Goal: Check status: Check status

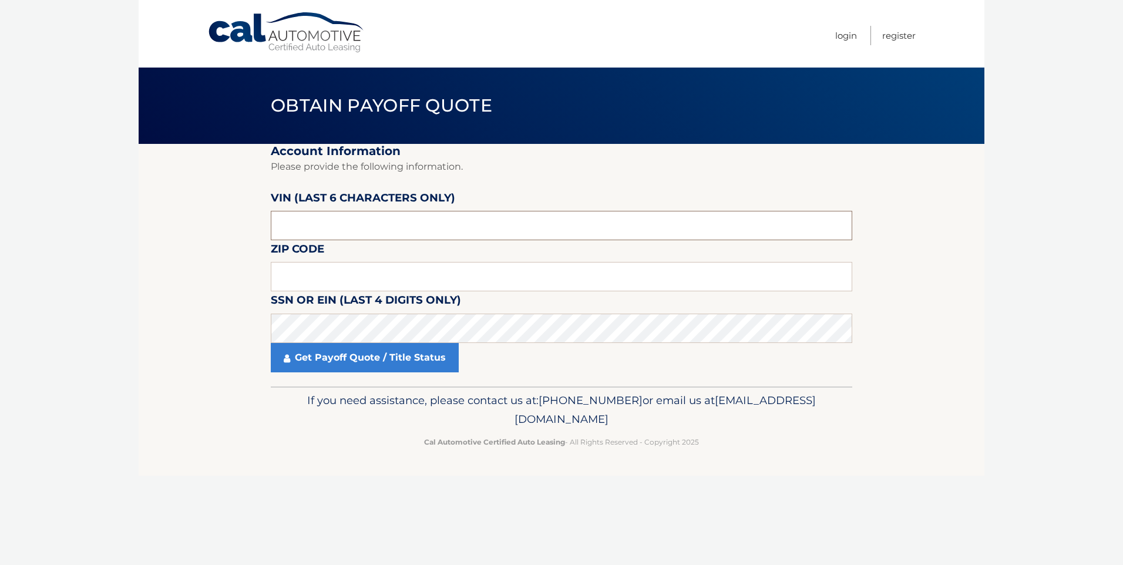
click at [332, 232] on input "text" at bounding box center [561, 225] width 581 height 29
type input "016445"
click at [341, 273] on input "text" at bounding box center [561, 276] width 581 height 29
click at [314, 272] on input "text" at bounding box center [561, 276] width 581 height 29
type input "11702"
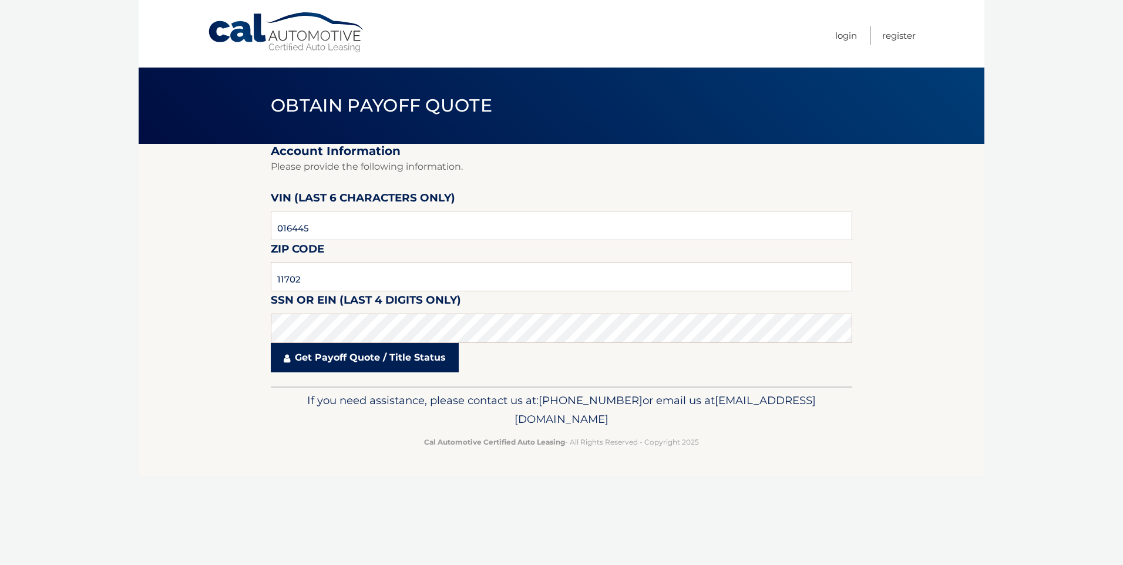
click at [359, 363] on link "Get Payoff Quote / Title Status" at bounding box center [365, 357] width 188 height 29
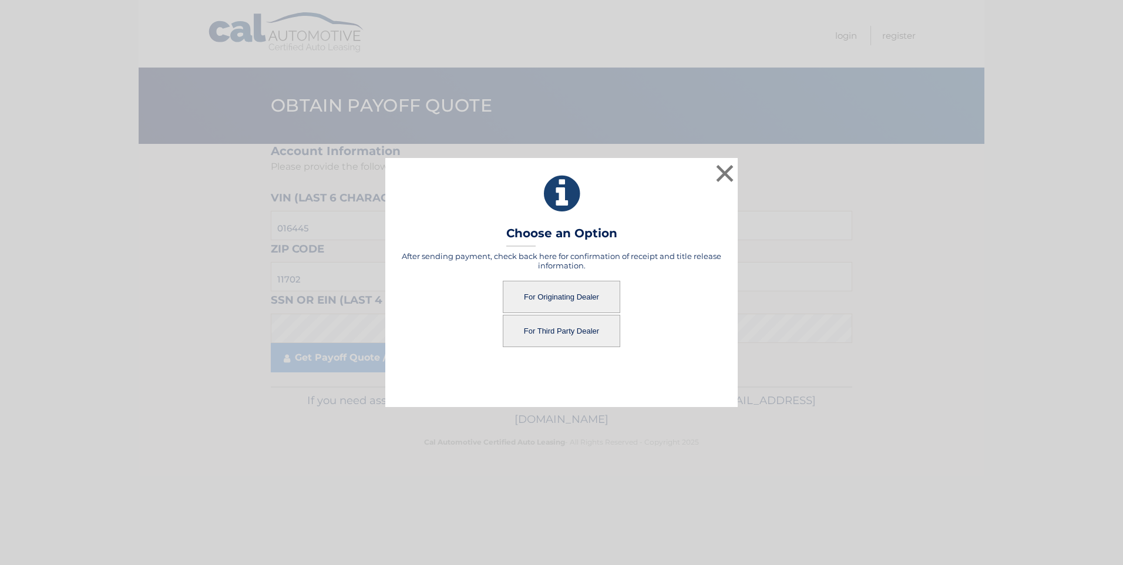
click at [581, 290] on button "For Originating Dealer" at bounding box center [561, 297] width 117 height 32
click at [567, 299] on button "For Originating Dealer" at bounding box center [561, 297] width 117 height 32
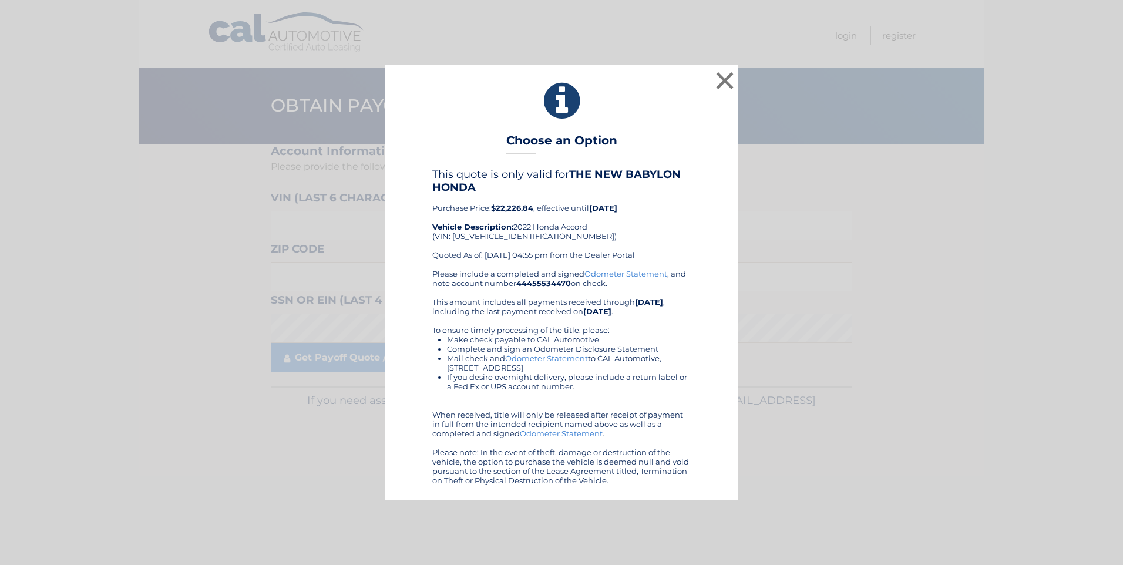
drag, startPoint x: 447, startPoint y: 96, endPoint x: 696, endPoint y: 479, distance: 455.9
click at [696, 479] on div "× Choose an Option This quote is only valid for THE NEW BABYLON HONDA Purchase …" at bounding box center [561, 282] width 352 height 435
click at [619, 115] on icon at bounding box center [561, 101] width 323 height 42
click at [636, 192] on h4 "This quote is only valid for THE NEW BABYLON HONDA" at bounding box center [561, 181] width 258 height 26
drag, startPoint x: 542, startPoint y: 211, endPoint x: 534, endPoint y: 222, distance: 13.5
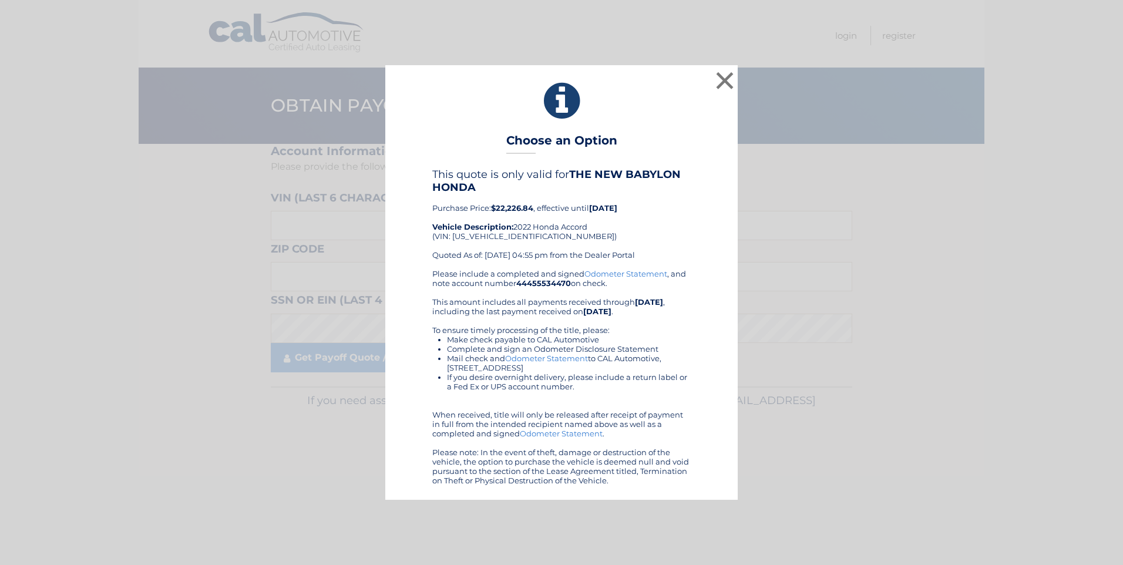
click at [542, 211] on div "This quote is only valid for THE NEW BABYLON HONDA Purchase Price: $22,226.84 ,…" at bounding box center [561, 218] width 258 height 101
click at [531, 223] on div "This quote is only valid for THE NEW BABYLON HONDA Purchase Price: $22,226.84 ,…" at bounding box center [561, 218] width 258 height 101
click at [530, 227] on div "This quote is only valid for THE NEW BABYLON HONDA Purchase Price: $22,226.84 ,…" at bounding box center [561, 218] width 258 height 101
click at [518, 237] on div "This quote is only valid for THE NEW BABYLON HONDA Purchase Price: $22,226.84 ,…" at bounding box center [561, 218] width 258 height 101
click at [701, 105] on icon at bounding box center [561, 101] width 323 height 42
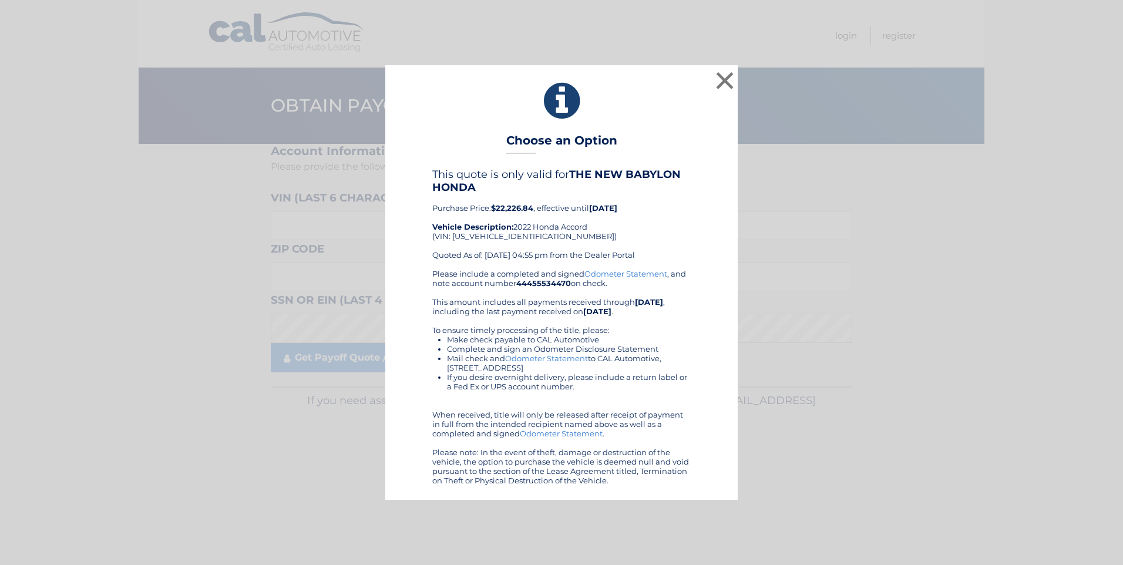
drag, startPoint x: 533, startPoint y: 42, endPoint x: 534, endPoint y: 62, distance: 20.6
click at [533, 44] on div "× Choose an Option This quote is only valid for THE NEW BABYLON HONDA Purchase …" at bounding box center [561, 282] width 1123 height 565
